Goal: Information Seeking & Learning: Learn about a topic

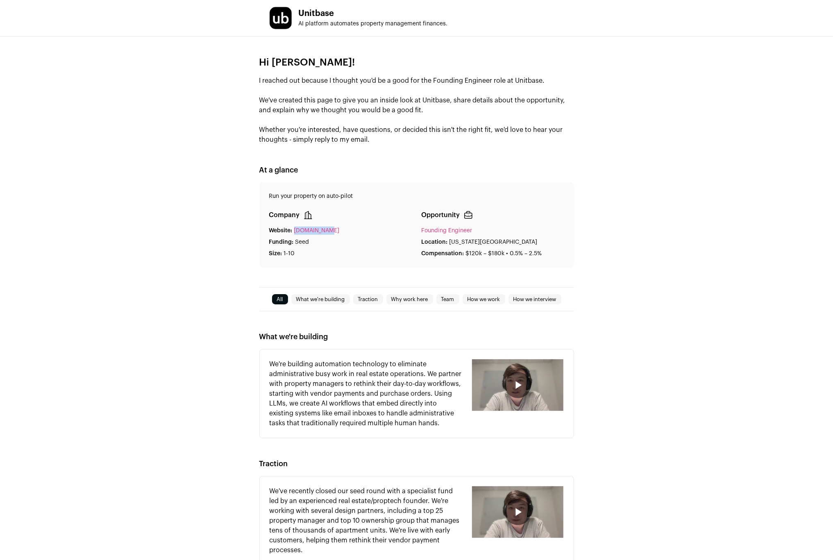
drag, startPoint x: 334, startPoint y: 232, endPoint x: 296, endPoint y: 228, distance: 39.3
click at [296, 228] on div "Website: [DOMAIN_NAME]" at bounding box center [340, 231] width 143 height 8
copy link "[DOMAIN_NAME]"
click at [319, 10] on h1 "Unitbase" at bounding box center [373, 13] width 149 height 8
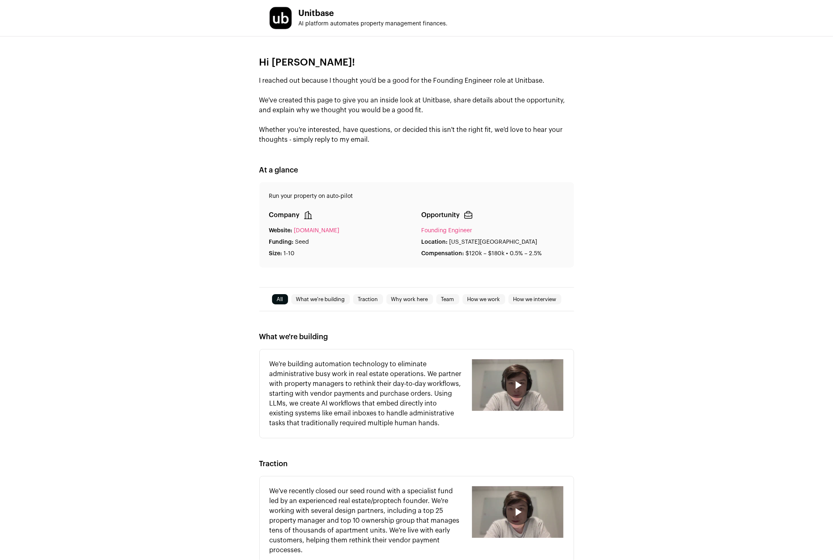
copy h1 "Unitbase"
click at [469, 166] on h2 "At a glance" at bounding box center [416, 169] width 315 height 11
click at [464, 165] on h2 "At a glance" at bounding box center [416, 169] width 315 height 11
drag, startPoint x: 471, startPoint y: 109, endPoint x: 258, endPoint y: 96, distance: 212.7
click at [258, 96] on div "Hi [PERSON_NAME]! I reached out because I thought you'd be a good for the Found…" at bounding box center [416, 161] width 833 height 251
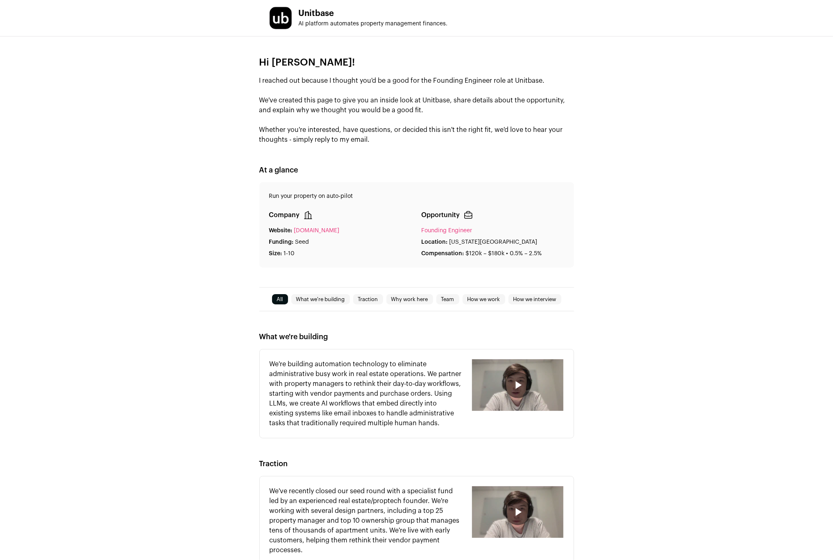
click at [269, 98] on p "I reached out because I thought you'd be a good for the Founding Engineer role …" at bounding box center [416, 110] width 315 height 69
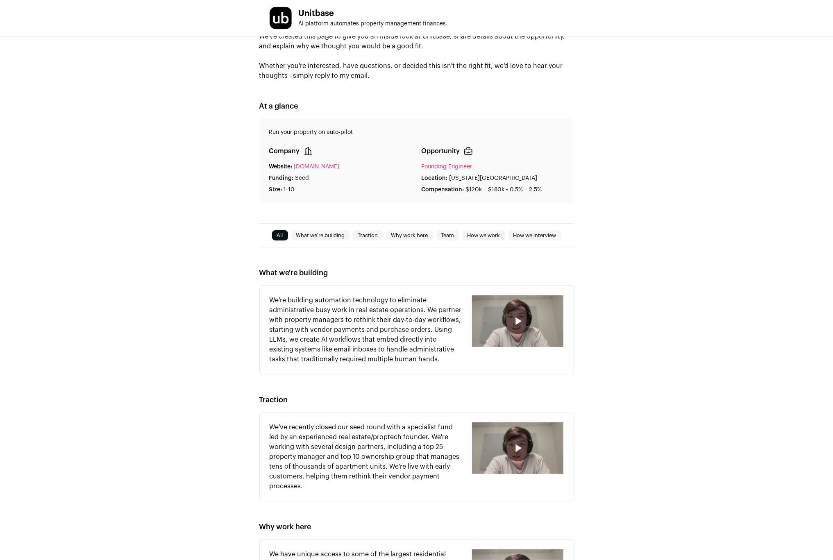
scroll to position [76, 0]
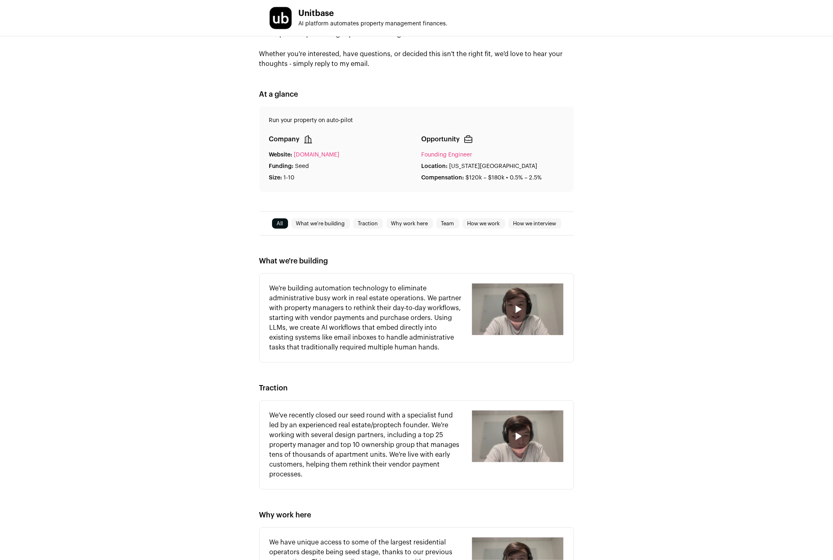
click at [506, 342] on div at bounding box center [517, 318] width 91 height 69
click at [521, 301] on div "button" at bounding box center [518, 309] width 26 height 26
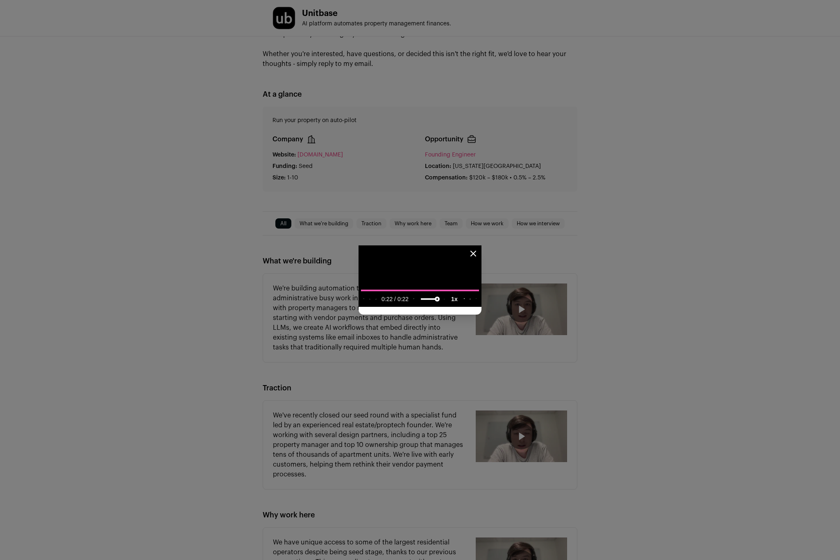
click at [478, 249] on icon "Close modal" at bounding box center [474, 254] width 10 height 10
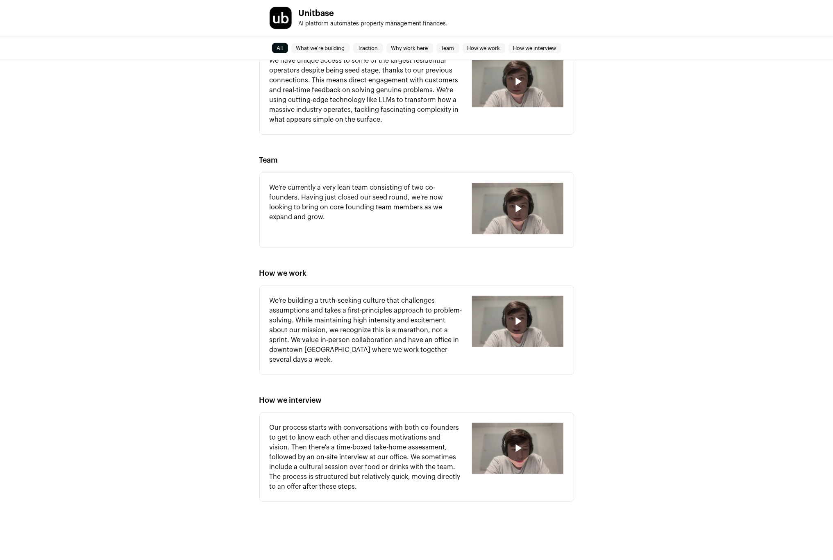
scroll to position [559, 0]
click at [496, 478] on div at bounding box center [517, 456] width 91 height 69
click at [506, 441] on div "button" at bounding box center [517, 448] width 91 height 52
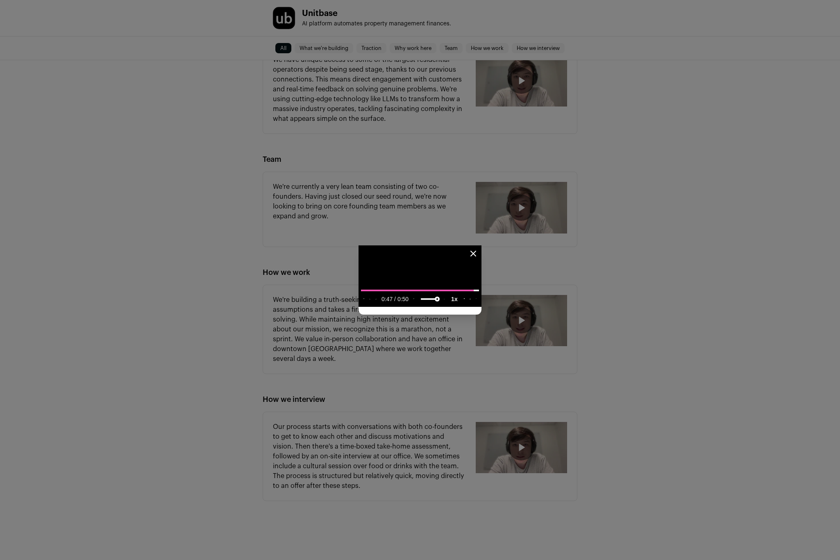
click at [441, 305] on div "video player" at bounding box center [441, 299] width 0 height 11
click at [361, 296] on input "seek" at bounding box center [420, 290] width 118 height 10
type input "**********"
click at [361, 296] on input "seek" at bounding box center [420, 290] width 118 height 10
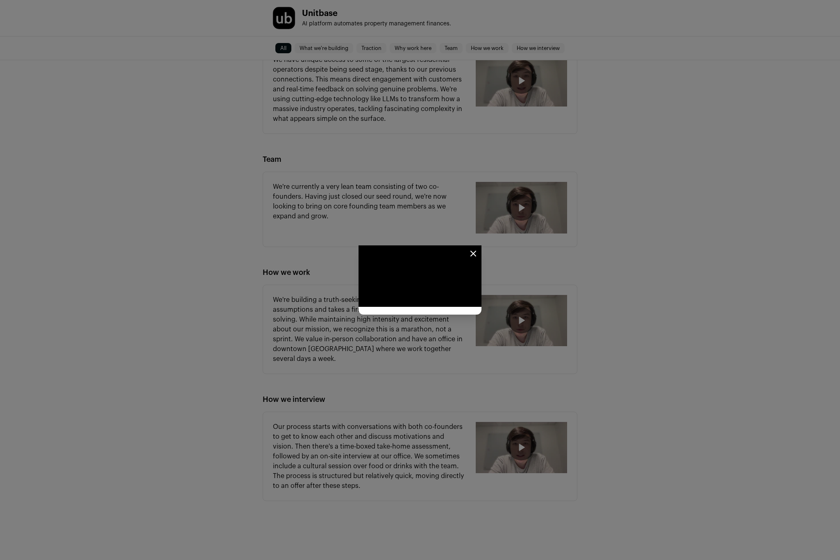
click at [478, 249] on icon "Close modal" at bounding box center [474, 254] width 10 height 10
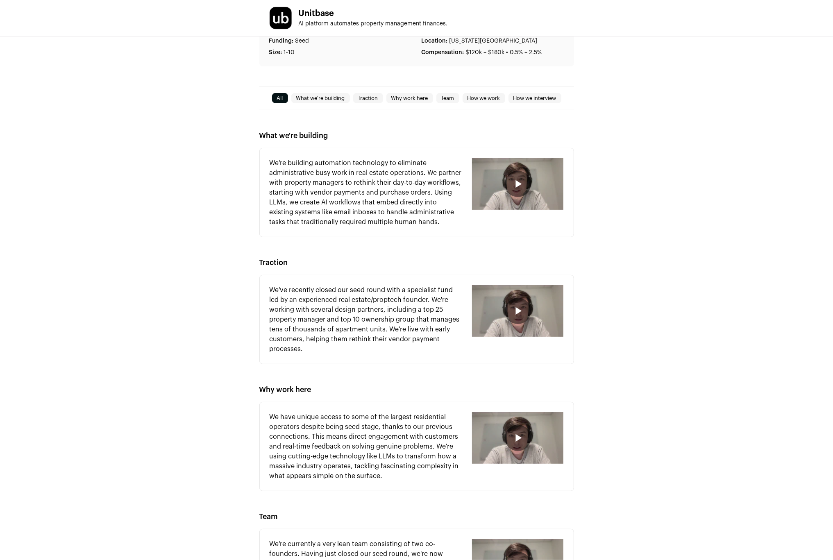
scroll to position [0, 0]
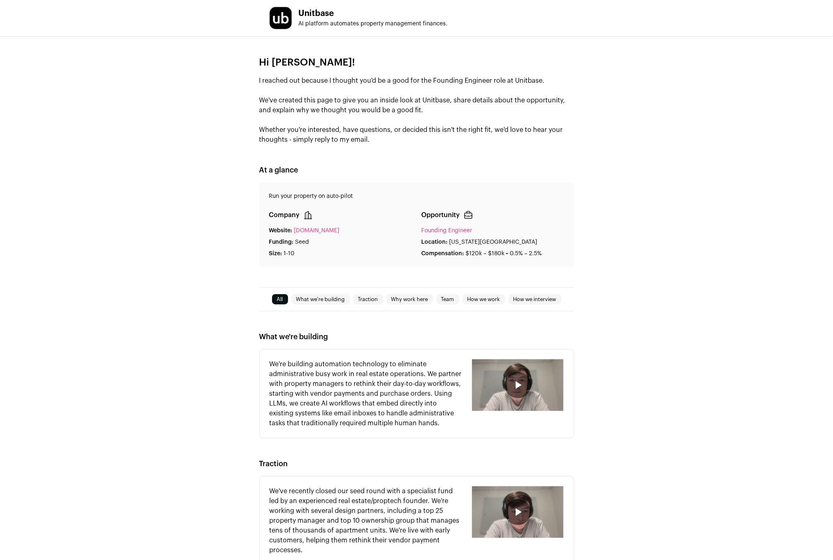
click at [512, 262] on div "Run your property on auto-pilot Company Website: [DOMAIN_NAME] Funding: Seed Si…" at bounding box center [416, 224] width 315 height 85
click at [306, 240] on p "Seed" at bounding box center [303, 242] width 14 height 8
click at [356, 262] on div "Run your property on auto-pilot Company Website: [DOMAIN_NAME] Funding: Seed Si…" at bounding box center [416, 224] width 315 height 85
click at [455, 231] on link "Founding Engineer" at bounding box center [447, 231] width 51 height 6
